Goal: Use online tool/utility: Utilize a website feature to perform a specific function

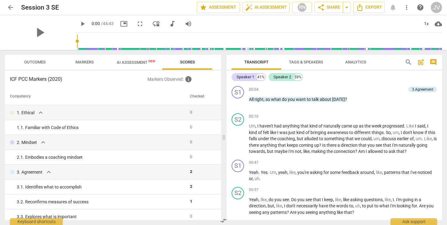
scroll to position [2905, 0]
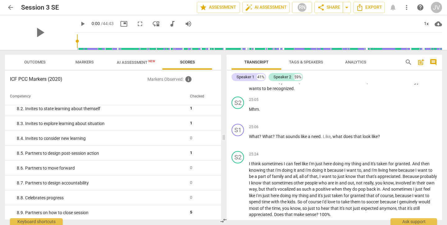
click at [7, 6] on span "arrow_back" at bounding box center [10, 7] width 7 height 7
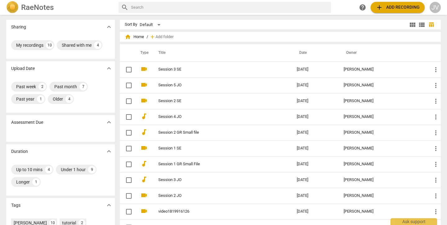
click at [386, 7] on span "add Add recording" at bounding box center [397, 7] width 44 height 7
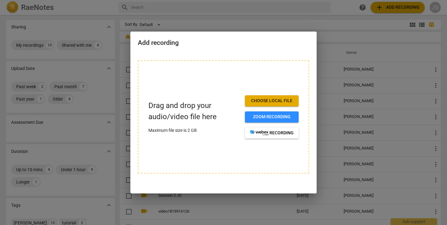
click at [269, 100] on span "Choose local file" at bounding box center [272, 101] width 44 height 6
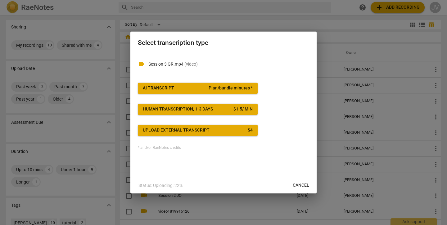
click at [227, 85] on span "Plan/bundle minutes *" at bounding box center [230, 88] width 44 height 6
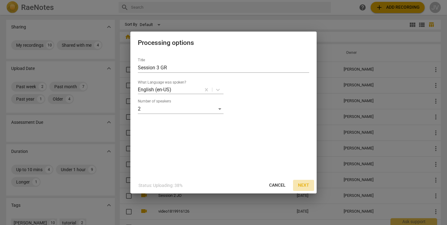
click at [306, 188] on span "Next" at bounding box center [303, 186] width 11 height 6
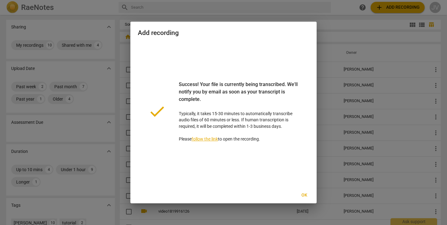
click at [304, 195] on span "Ok" at bounding box center [304, 196] width 10 height 6
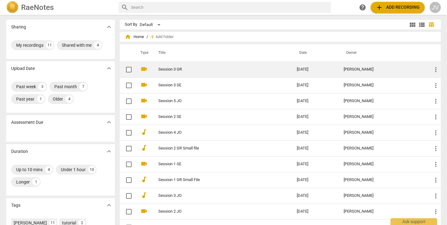
click at [181, 76] on td "Session 3 GR" at bounding box center [221, 70] width 141 height 16
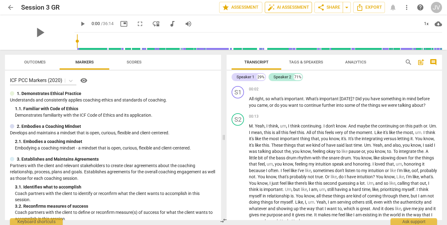
click at [295, 6] on span "auto_fix_high AI Assessment" at bounding box center [288, 7] width 42 height 7
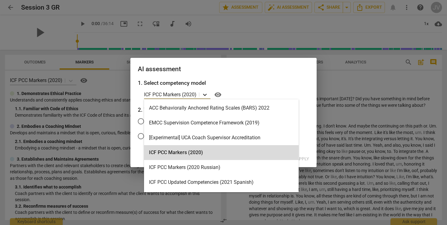
click at [206, 96] on icon at bounding box center [205, 95] width 4 height 2
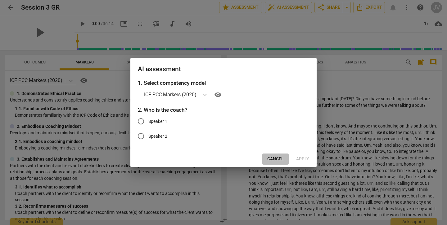
click at [277, 156] on span "Cancel" at bounding box center [275, 159] width 16 height 6
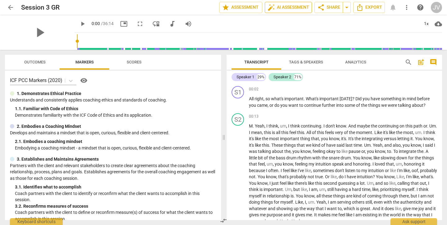
click at [286, 6] on span "auto_fix_high AI Assessment" at bounding box center [288, 7] width 42 height 7
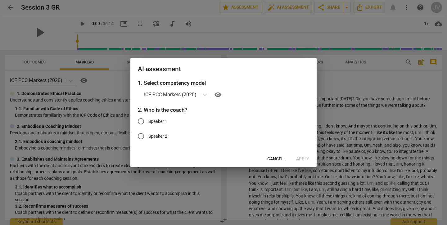
click at [143, 120] on input "Speaker 1" at bounding box center [140, 121] width 15 height 15
radio input "true"
click at [305, 158] on span "Apply" at bounding box center [302, 159] width 13 height 6
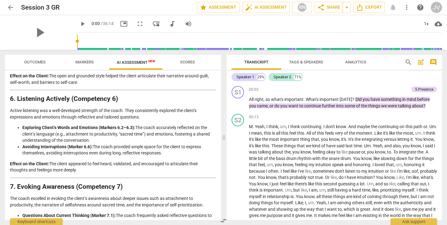
scroll to position [584, 0]
